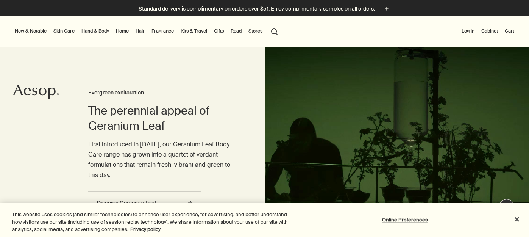
click at [473, 28] on button "Log in" at bounding box center [468, 30] width 16 height 9
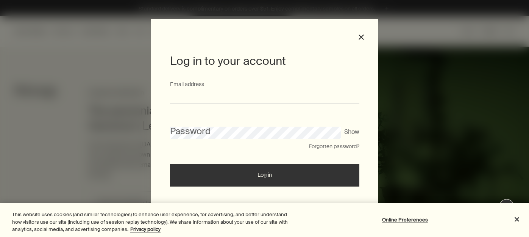
click at [273, 91] on input "Email address" at bounding box center [264, 97] width 189 height 14
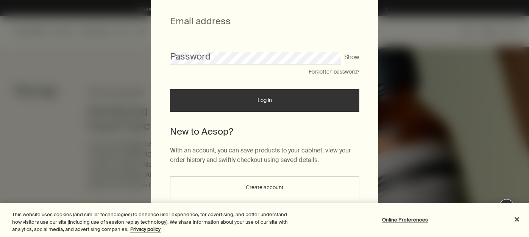
click at [272, 190] on button "Create account" at bounding box center [264, 187] width 189 height 23
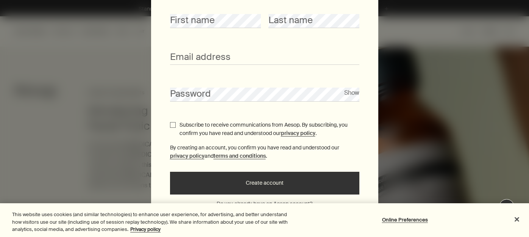
scroll to position [0, 0]
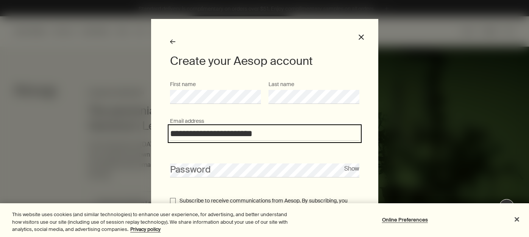
type input "**********"
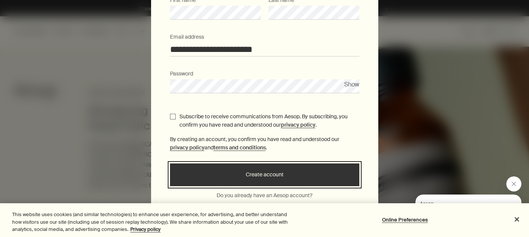
click at [218, 167] on button "Create account" at bounding box center [264, 174] width 189 height 23
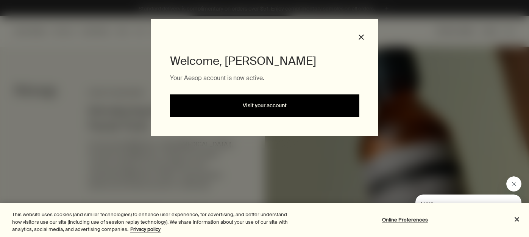
click at [284, 103] on link "Visit your account" at bounding box center [264, 105] width 189 height 23
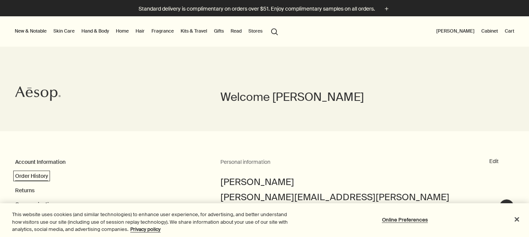
click at [39, 178] on link "Order History" at bounding box center [31, 175] width 33 height 7
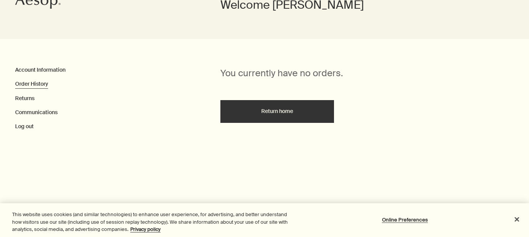
scroll to position [93, 0]
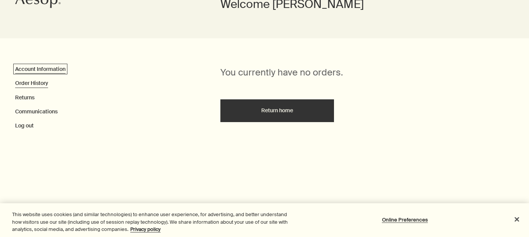
click at [28, 72] on link "Account Information" at bounding box center [40, 68] width 50 height 7
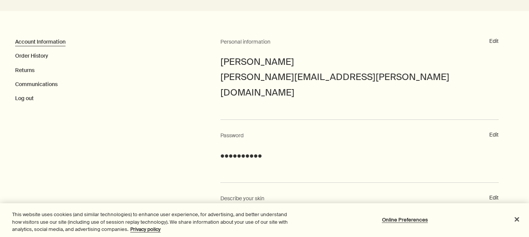
scroll to position [127, 0]
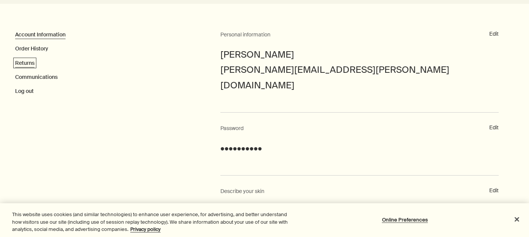
click at [22, 65] on link "Returns" at bounding box center [24, 62] width 19 height 7
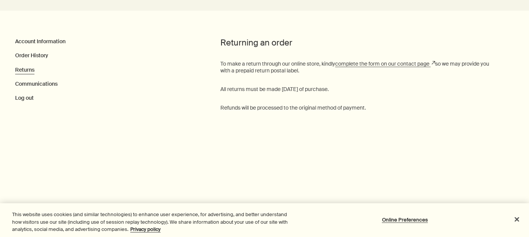
scroll to position [126, 0]
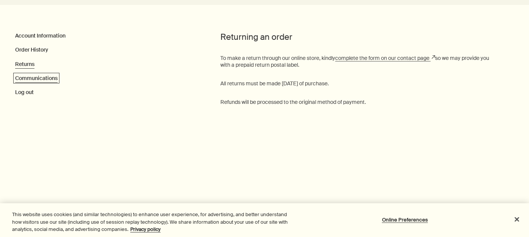
click at [38, 79] on link "Communications" at bounding box center [36, 78] width 42 height 7
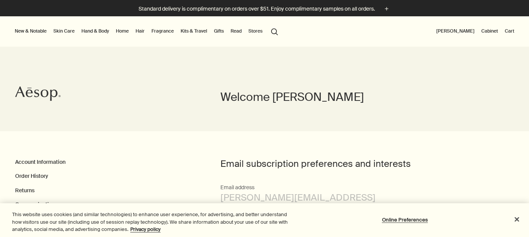
click at [39, 28] on button "New & Notable" at bounding box center [30, 30] width 35 height 9
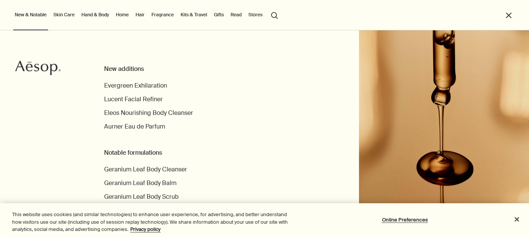
click at [160, 12] on link "Fragrance" at bounding box center [162, 14] width 25 height 9
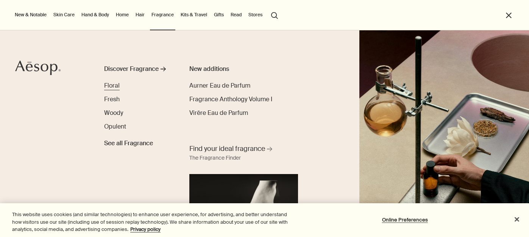
click at [111, 86] on span "Floral" at bounding box center [112, 85] width 16 height 8
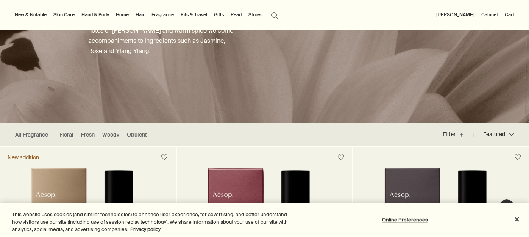
scroll to position [86, 0]
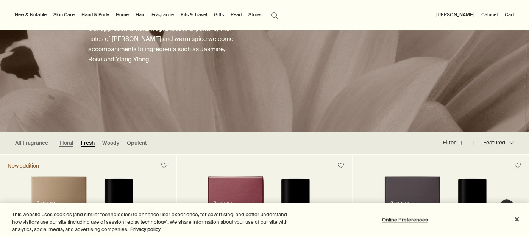
click at [91, 140] on link "Fresh" at bounding box center [88, 142] width 14 height 7
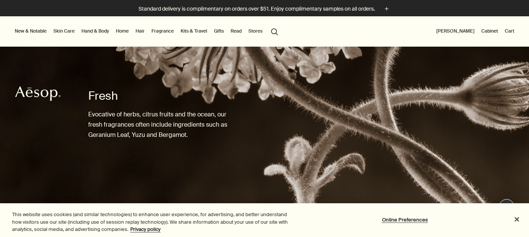
click at [69, 33] on link "Skin Care" at bounding box center [64, 30] width 24 height 9
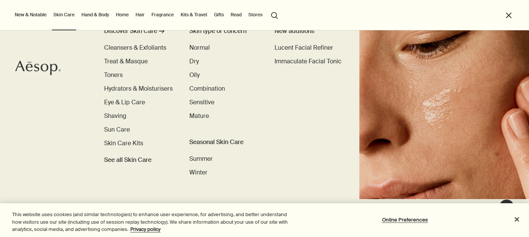
scroll to position [37, 0]
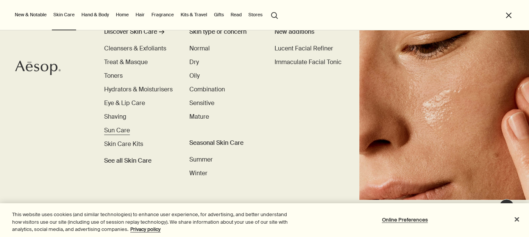
click at [115, 127] on span "Sun Care" at bounding box center [117, 130] width 26 height 8
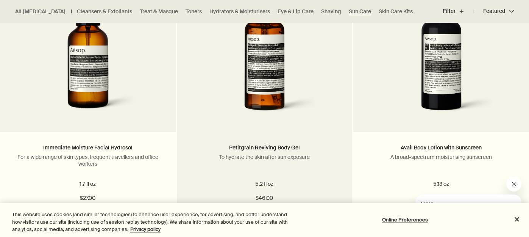
scroll to position [290, 0]
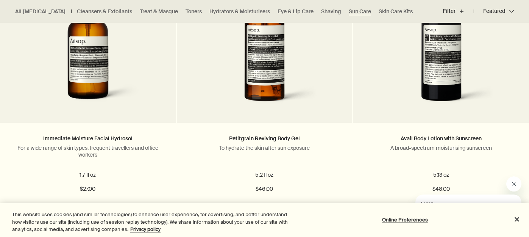
click at [234, 7] on ul "All Skin Care Cleansers & Exfoliants Treat & Masque Toners Hydrators & Moisturi…" at bounding box center [216, 11] width 432 height 23
click at [230, 12] on link "Hydrators & Moisturisers" at bounding box center [239, 11] width 61 height 7
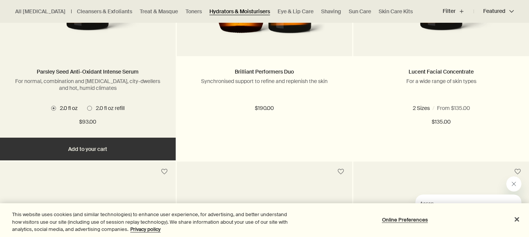
scroll to position [626, 0]
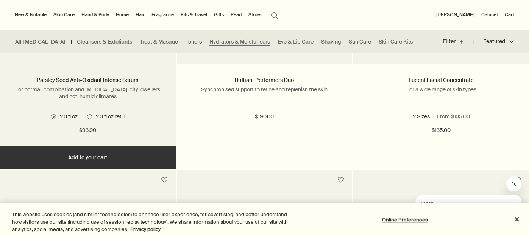
click at [124, 121] on div "2 Sizes / From $91.00 2.0 fl oz 2.0 fl oz refill 2.0 fl oz 2.0 fl oz refill $93…" at bounding box center [87, 123] width 153 height 23
click at [122, 118] on span "2.0 fl oz refill" at bounding box center [108, 116] width 33 height 7
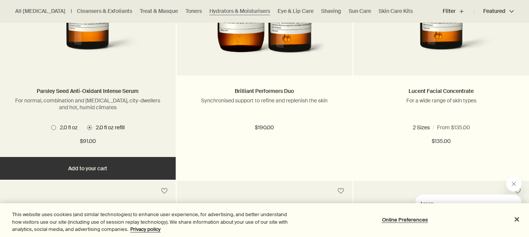
scroll to position [618, 0]
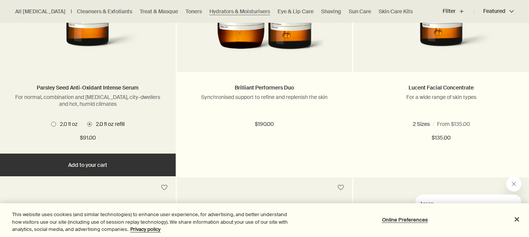
click at [60, 128] on ul "2.0 fl oz 2.0 fl oz refill" at bounding box center [87, 124] width 153 height 10
click at [59, 118] on div "Parsley Seed Anti-Oxidant Intense Serum For normal, combination and sensitive s…" at bounding box center [88, 112] width 176 height 81
click at [60, 121] on span "2.0 fl oz" at bounding box center [67, 123] width 22 height 7
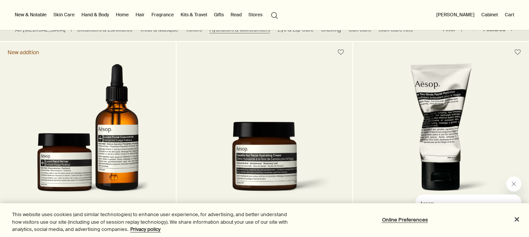
scroll to position [198, 0]
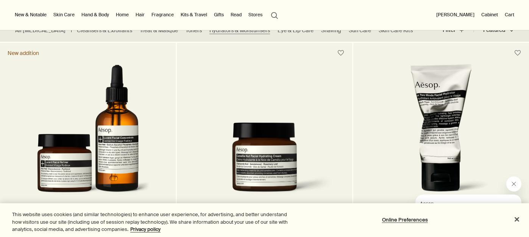
click at [67, 15] on link "Skin Care" at bounding box center [64, 14] width 24 height 9
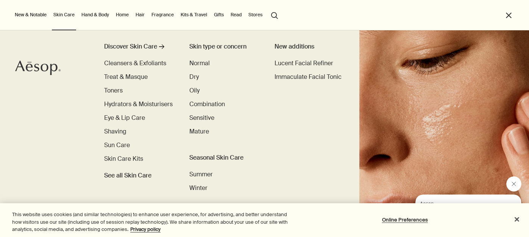
scroll to position [22, 0]
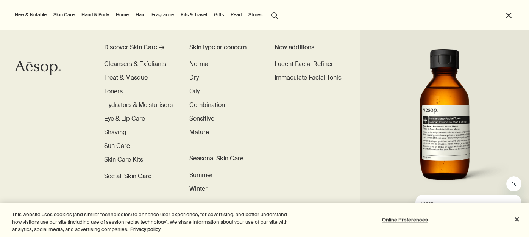
click at [280, 80] on span "Immaculate Facial Tonic" at bounding box center [307, 77] width 67 height 8
